Goal: Task Accomplishment & Management: Use online tool/utility

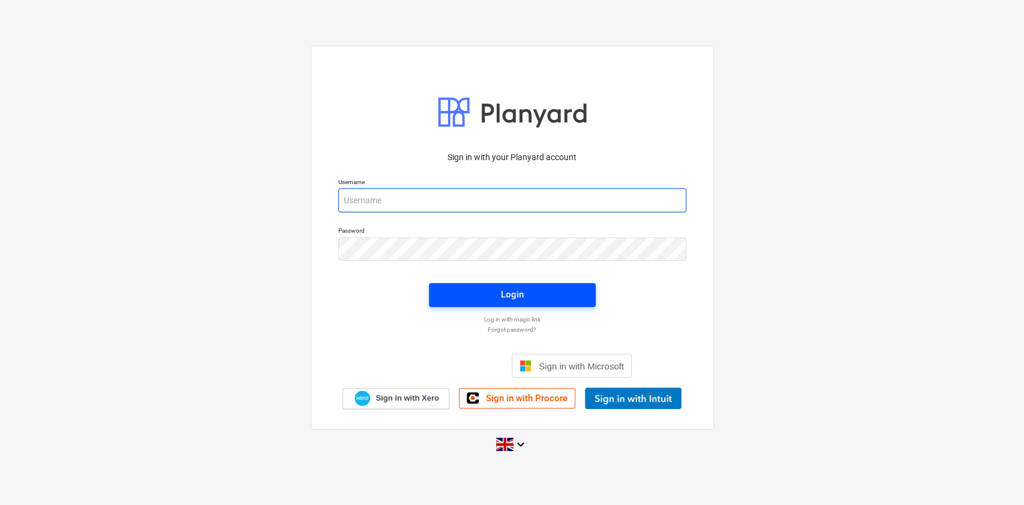
type input "[PERSON_NAME][EMAIL_ADDRESS][PERSON_NAME][DOMAIN_NAME]"
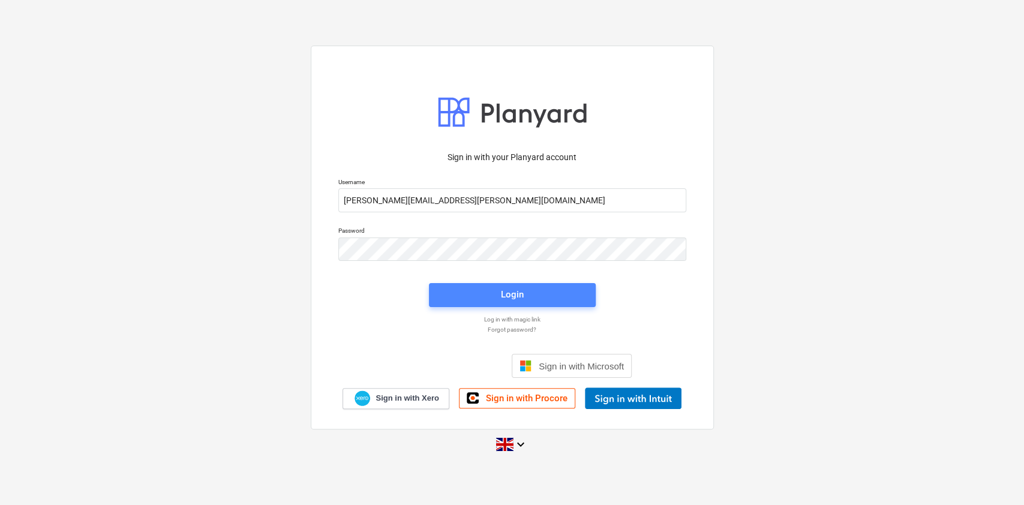
click at [506, 289] on div "Login" at bounding box center [512, 295] width 23 height 16
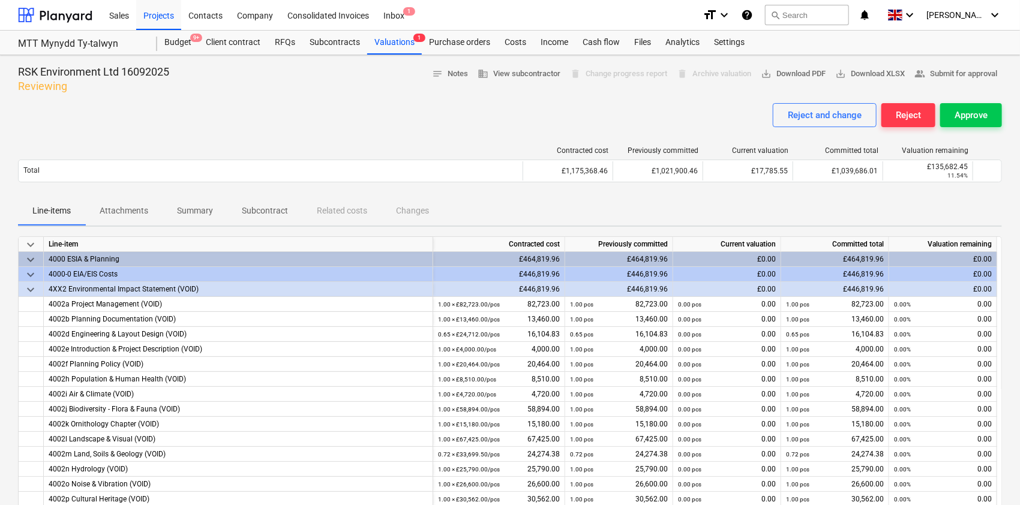
click at [131, 206] on p "Attachments" at bounding box center [124, 211] width 49 height 13
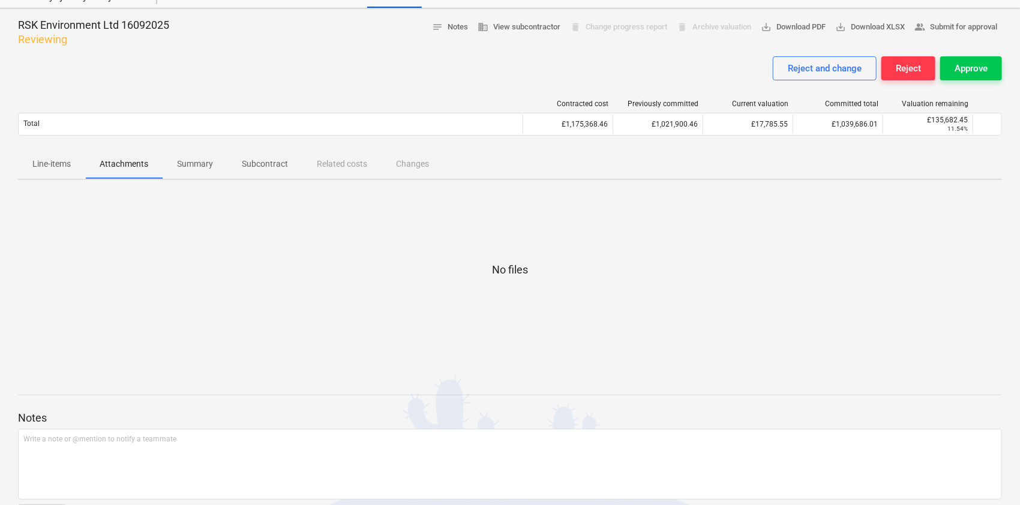
scroll to position [43, 0]
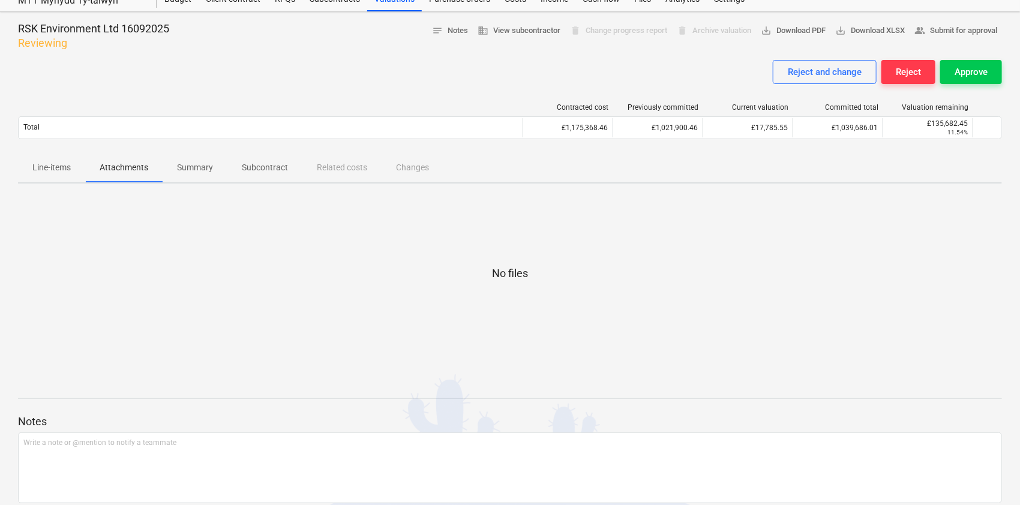
click at [59, 167] on p "Line-items" at bounding box center [51, 167] width 38 height 13
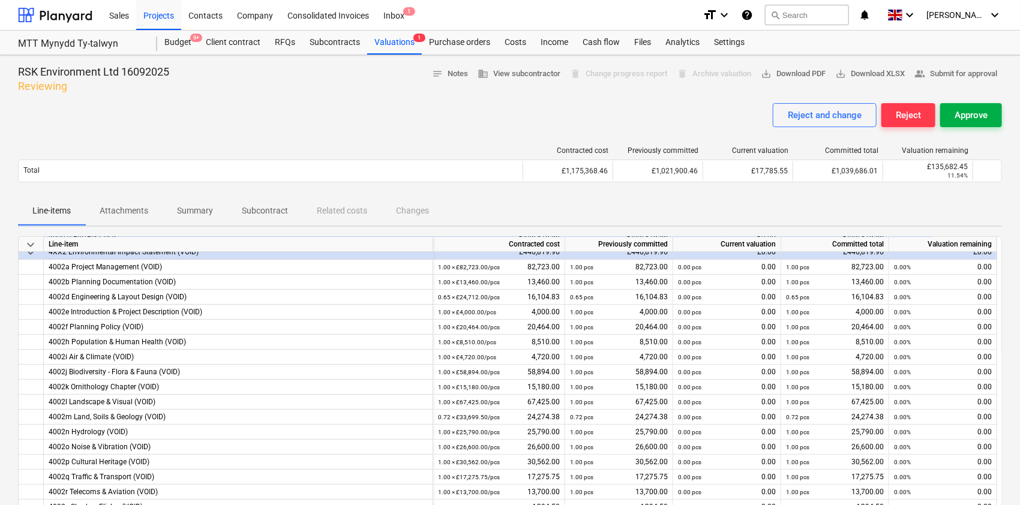
click at [961, 114] on div "Approve" at bounding box center [971, 115] width 33 height 16
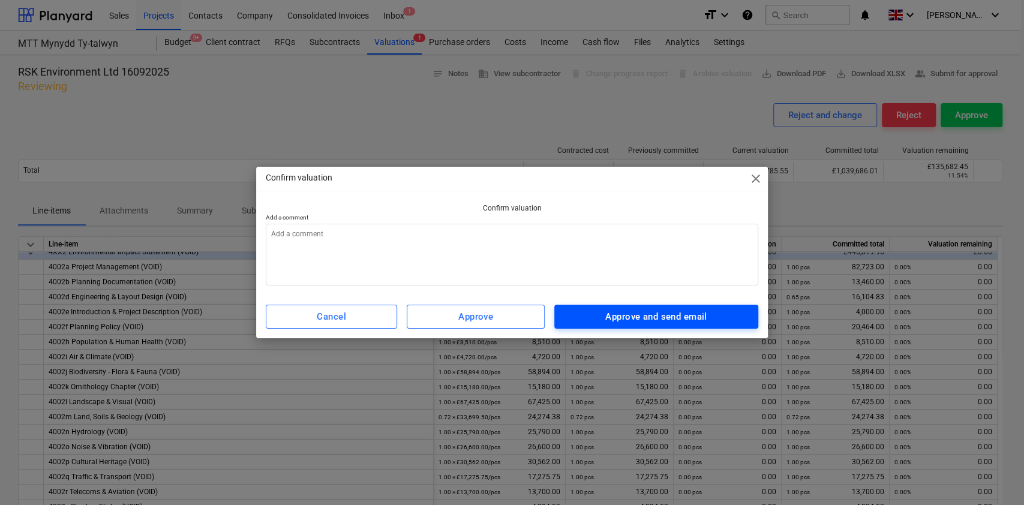
click at [629, 320] on div "Approve and send email" at bounding box center [655, 317] width 101 height 16
type textarea "x"
